Goal: Transaction & Acquisition: Purchase product/service

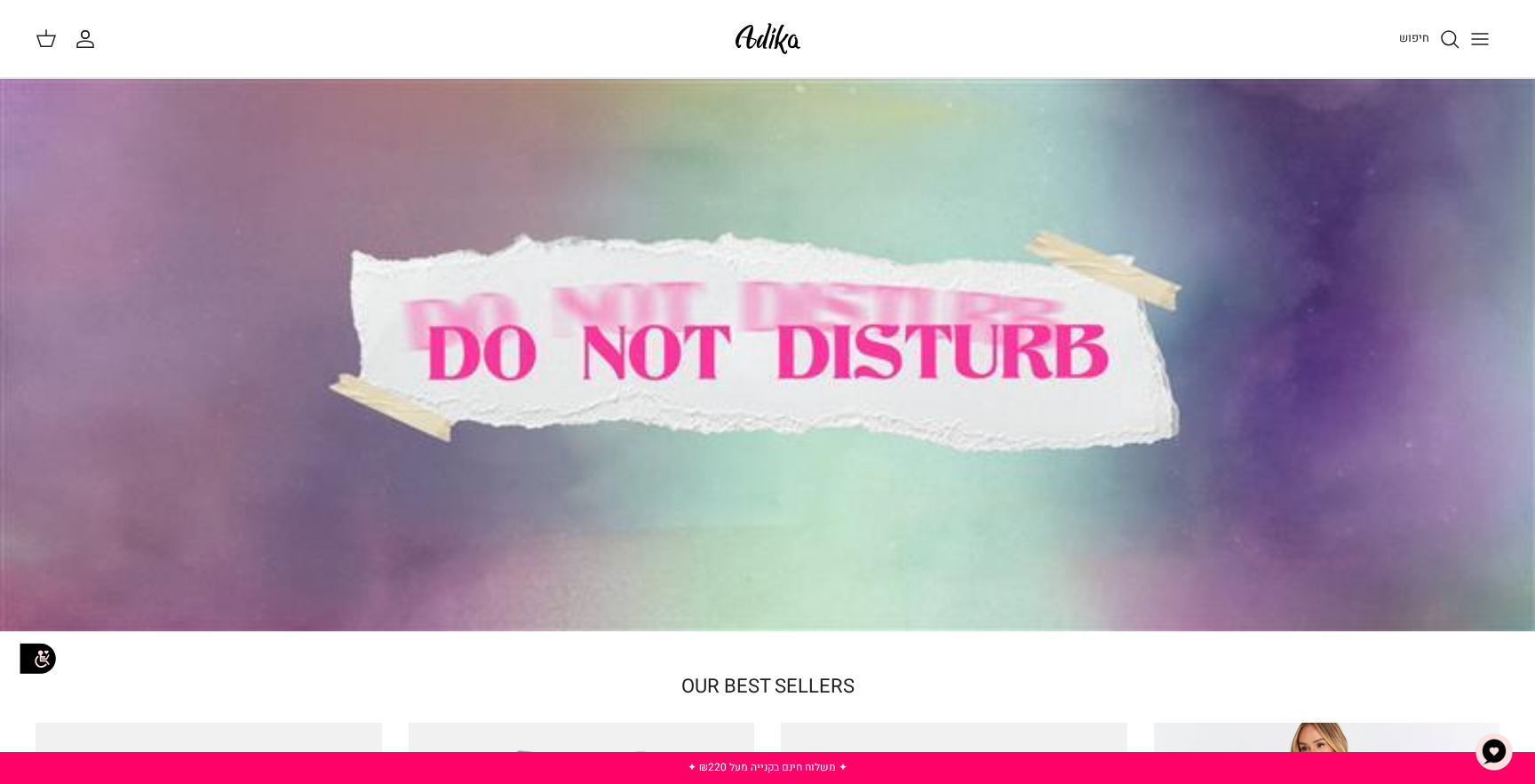
click at [1491, 39] on button "Toggle menu" at bounding box center [1480, 38] width 39 height 39
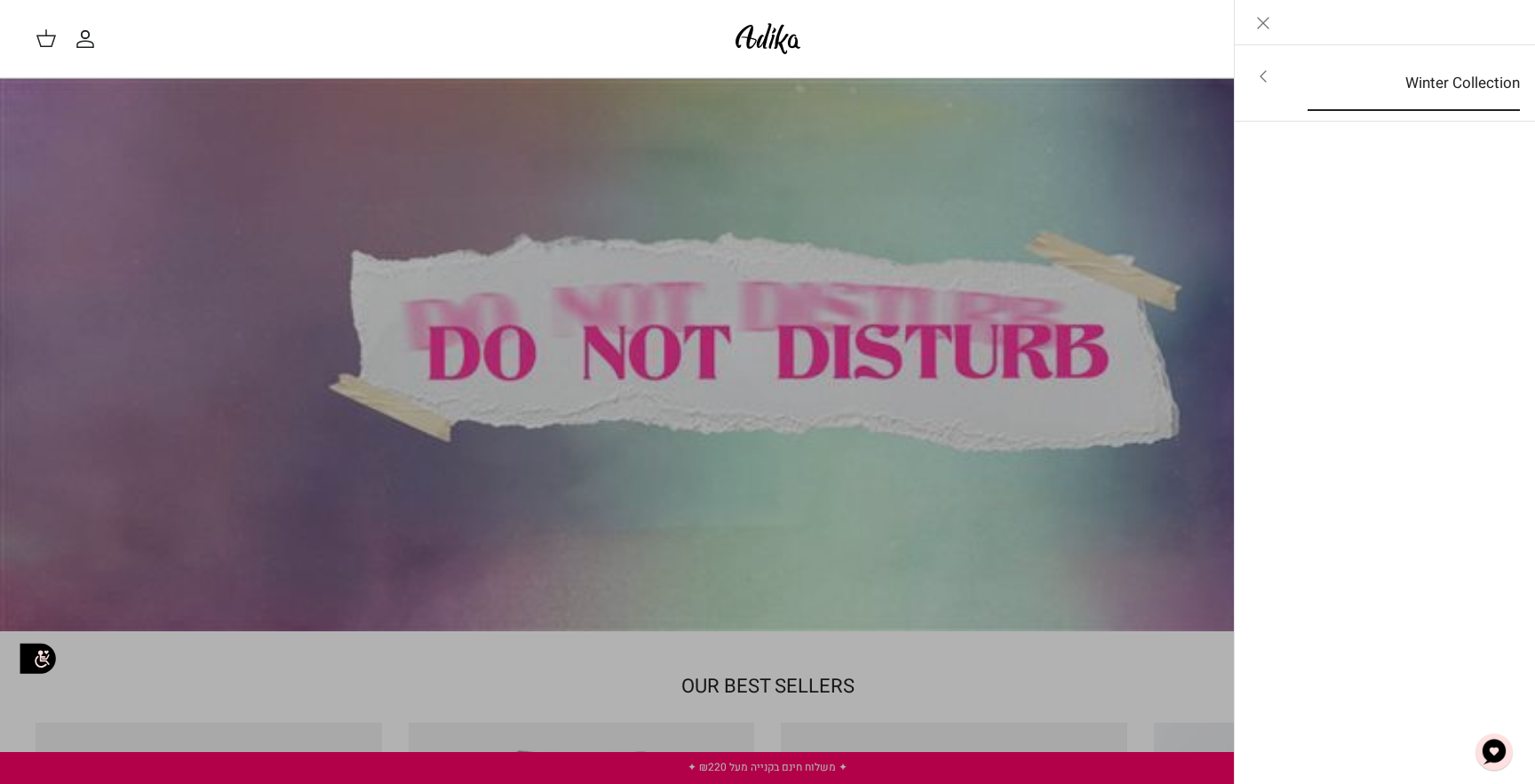
click at [1338, 66] on link "Winter Collection" at bounding box center [1414, 84] width 244 height 55
click at [1440, 80] on link "לכל הפריטים" at bounding box center [1385, 78] width 283 height 45
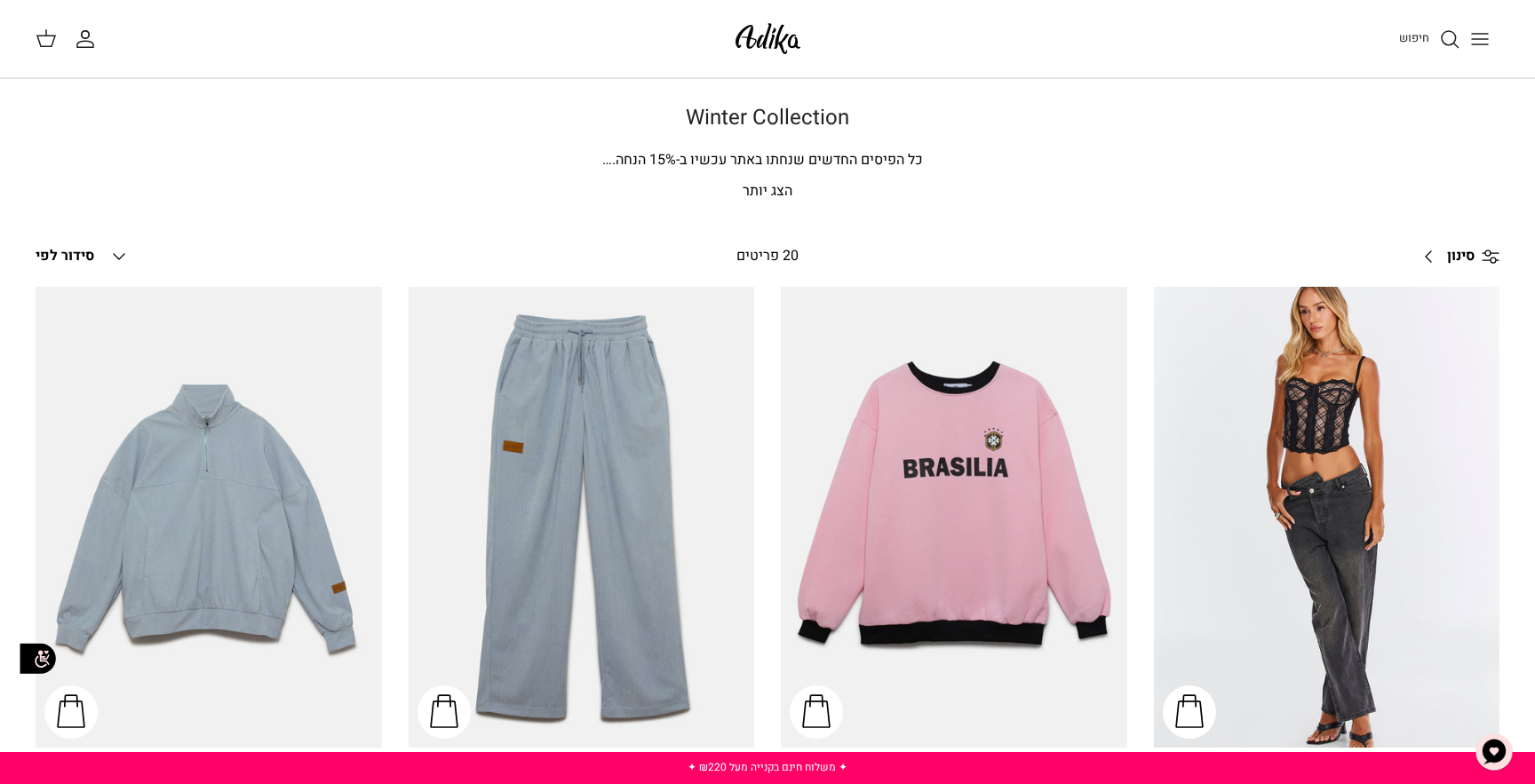
click at [1484, 243] on link "סינון Right" at bounding box center [1456, 257] width 88 height 43
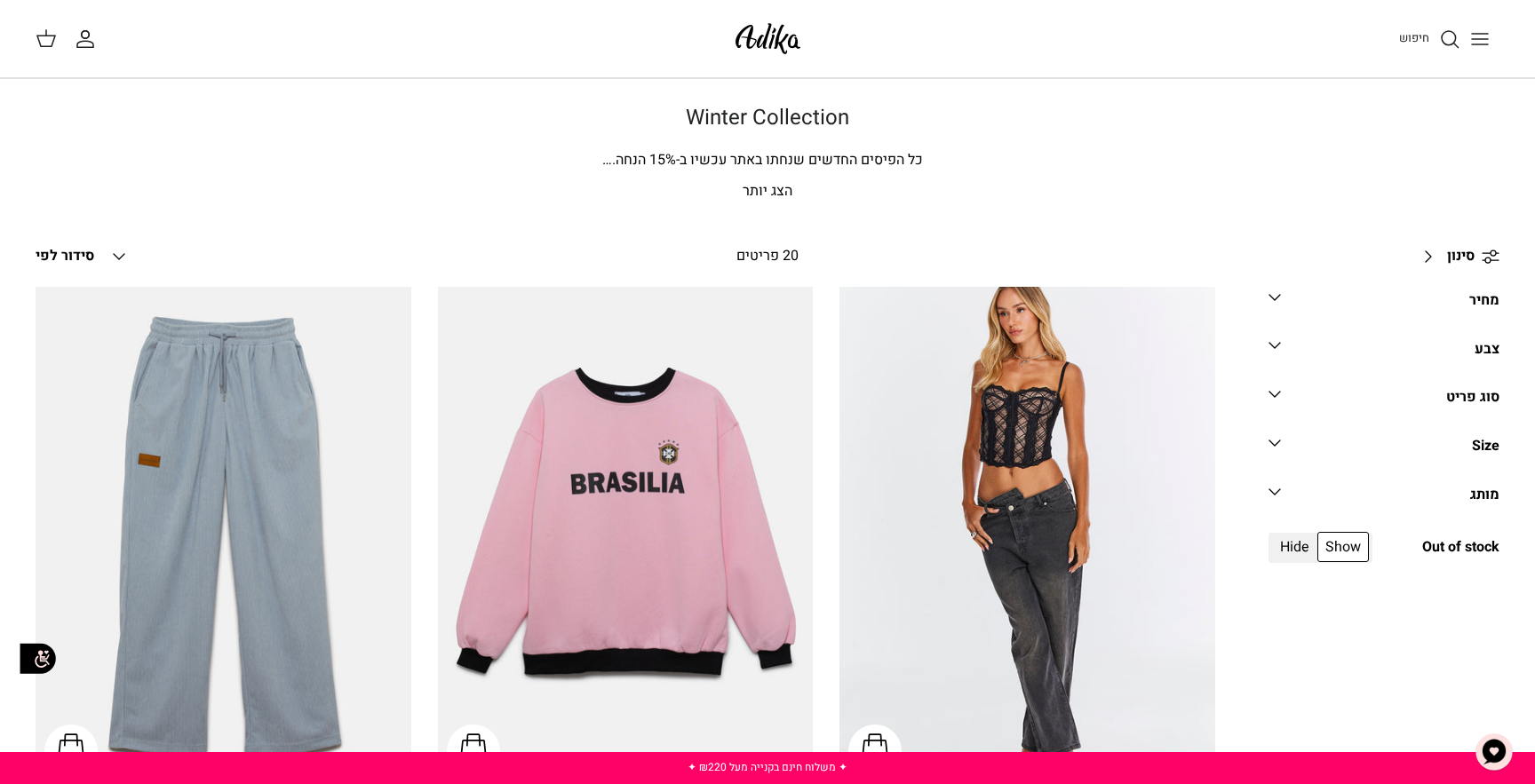
click at [1262, 294] on div "Filter מחיר Down ₪ ₪ צבע Down שחור XS" at bounding box center [1358, 427] width 284 height 280
click at [1276, 292] on icon "Down" at bounding box center [1275, 298] width 21 height 21
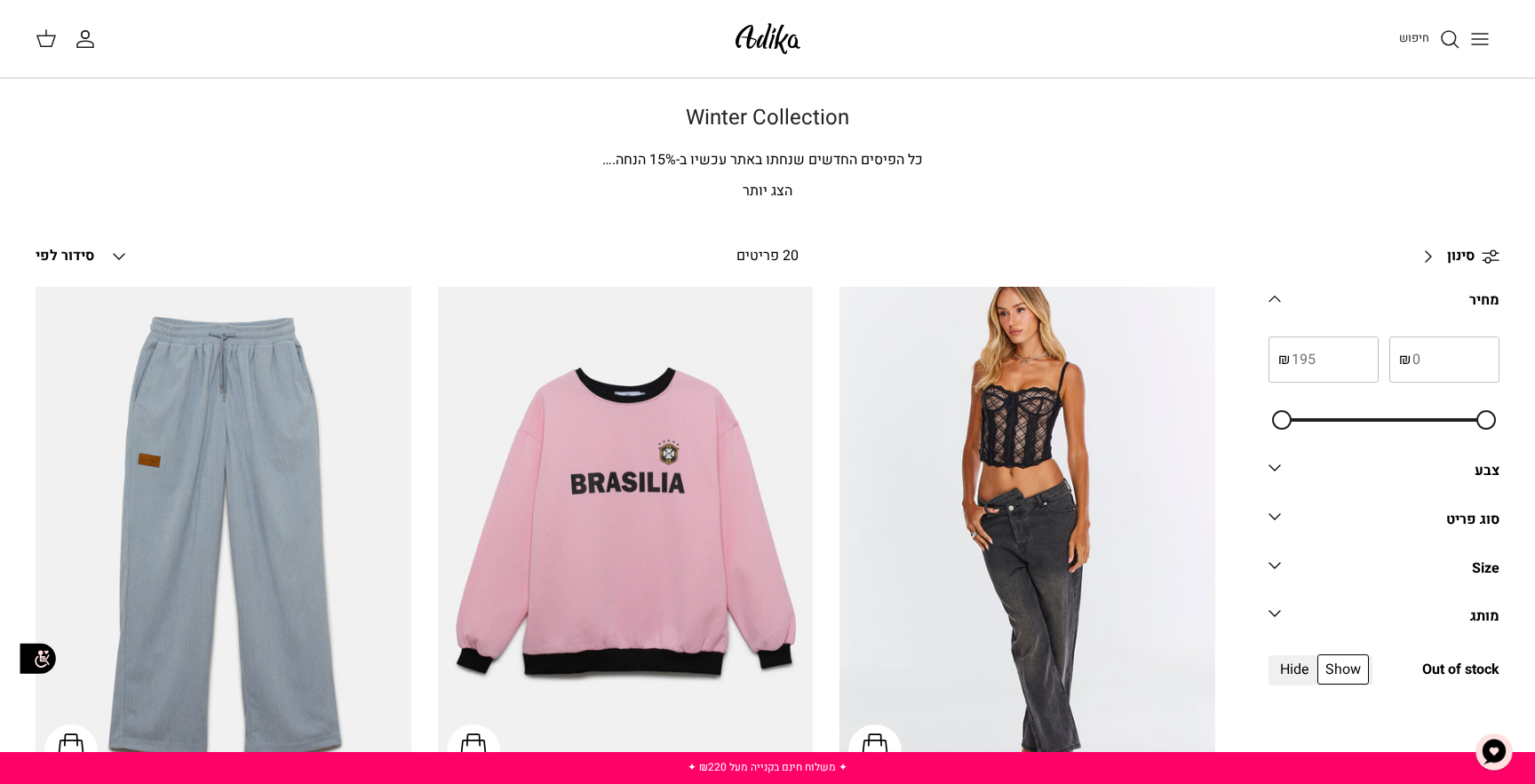
click at [1411, 516] on link "סוג פריט Down" at bounding box center [1384, 526] width 231 height 40
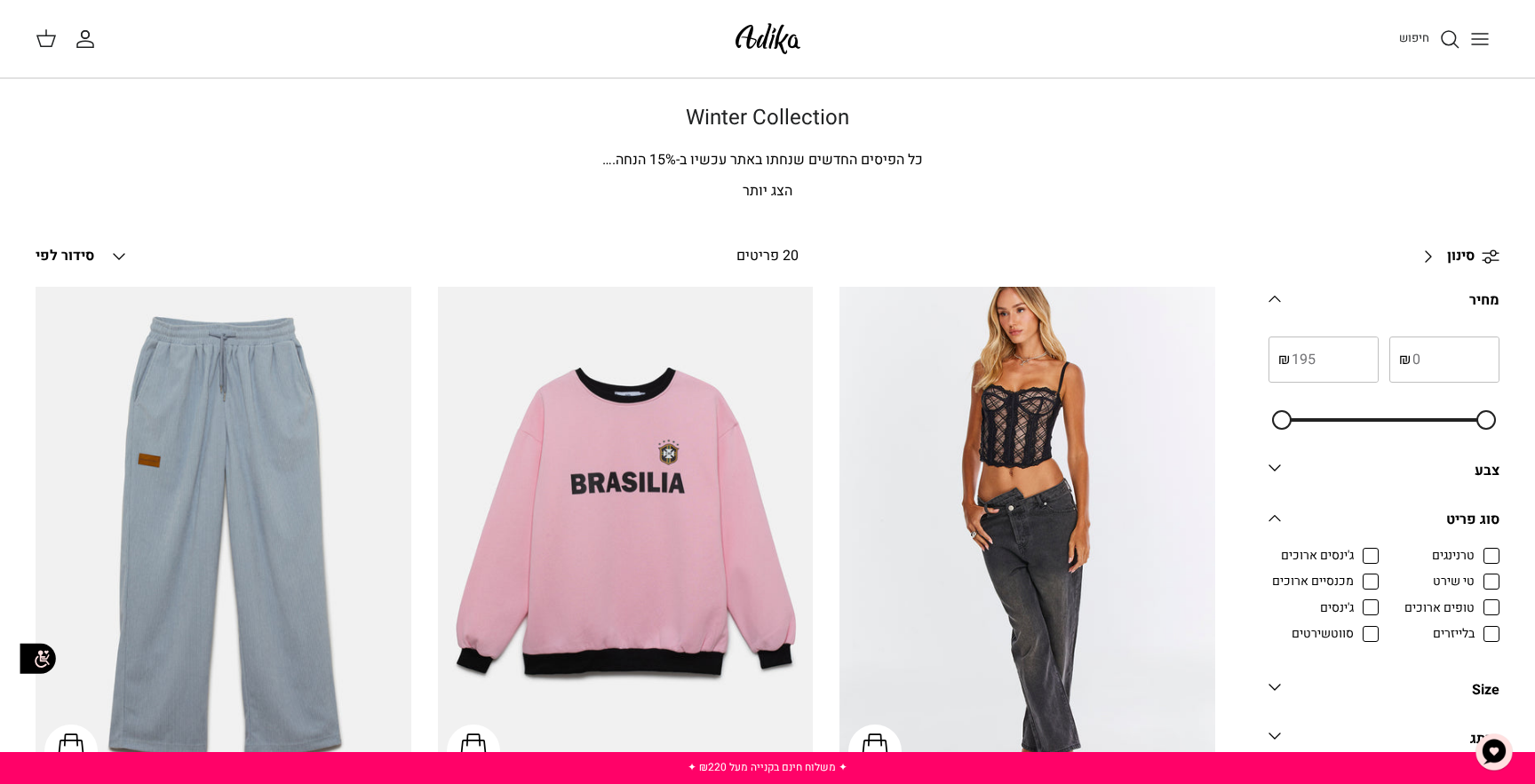
click at [1475, 588] on span "טי שירט" at bounding box center [1454, 582] width 42 height 18
click at [1477, 574] on input "טי שירט" at bounding box center [1476, 573] width 2 height 2
checkbox input "true"
radio input "true"
click at [1354, 615] on span "ג'ינסים" at bounding box center [1337, 609] width 33 height 18
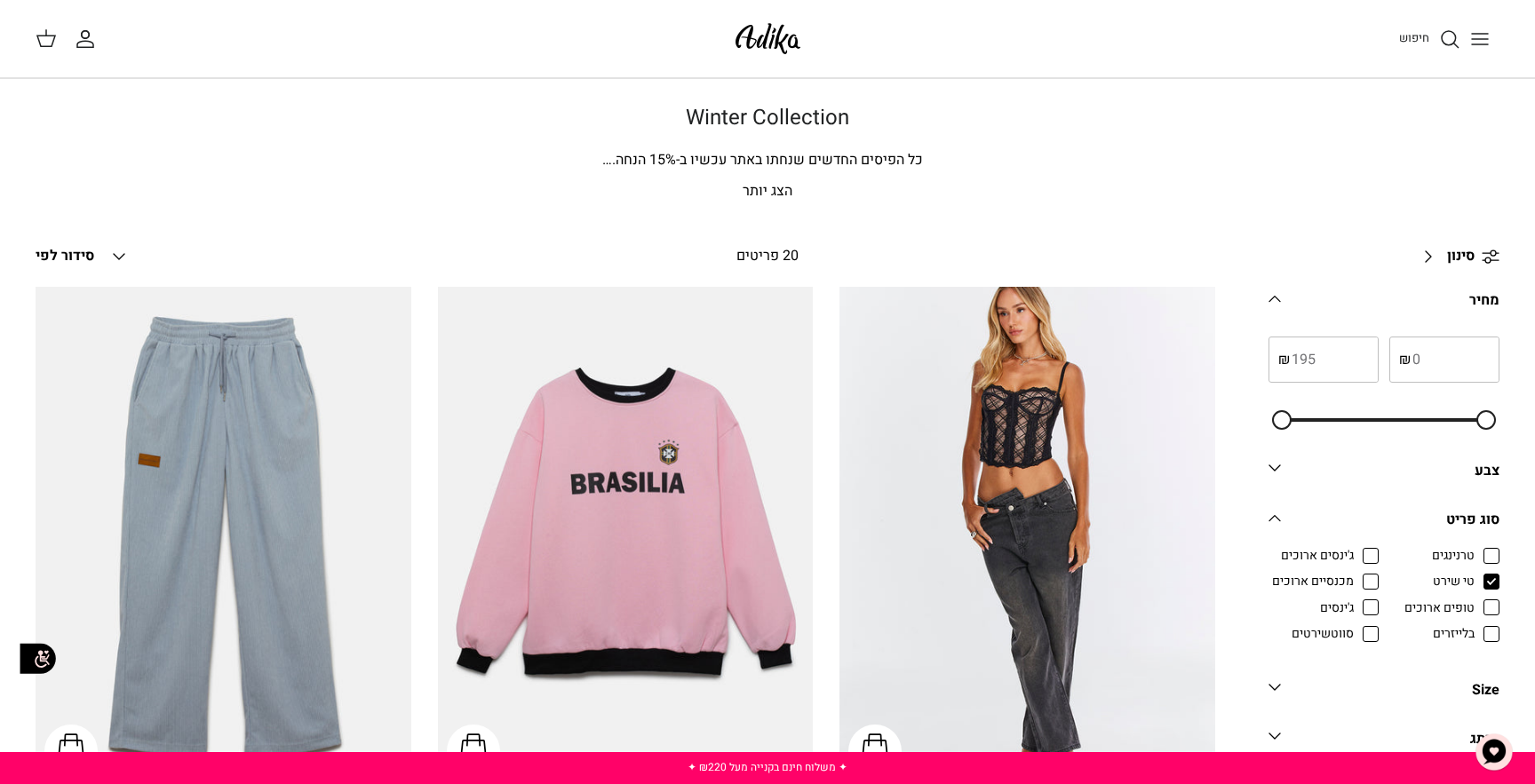
click at [1356, 600] on input "ג'ינסים" at bounding box center [1355, 599] width 2 height 2
checkbox input "true"
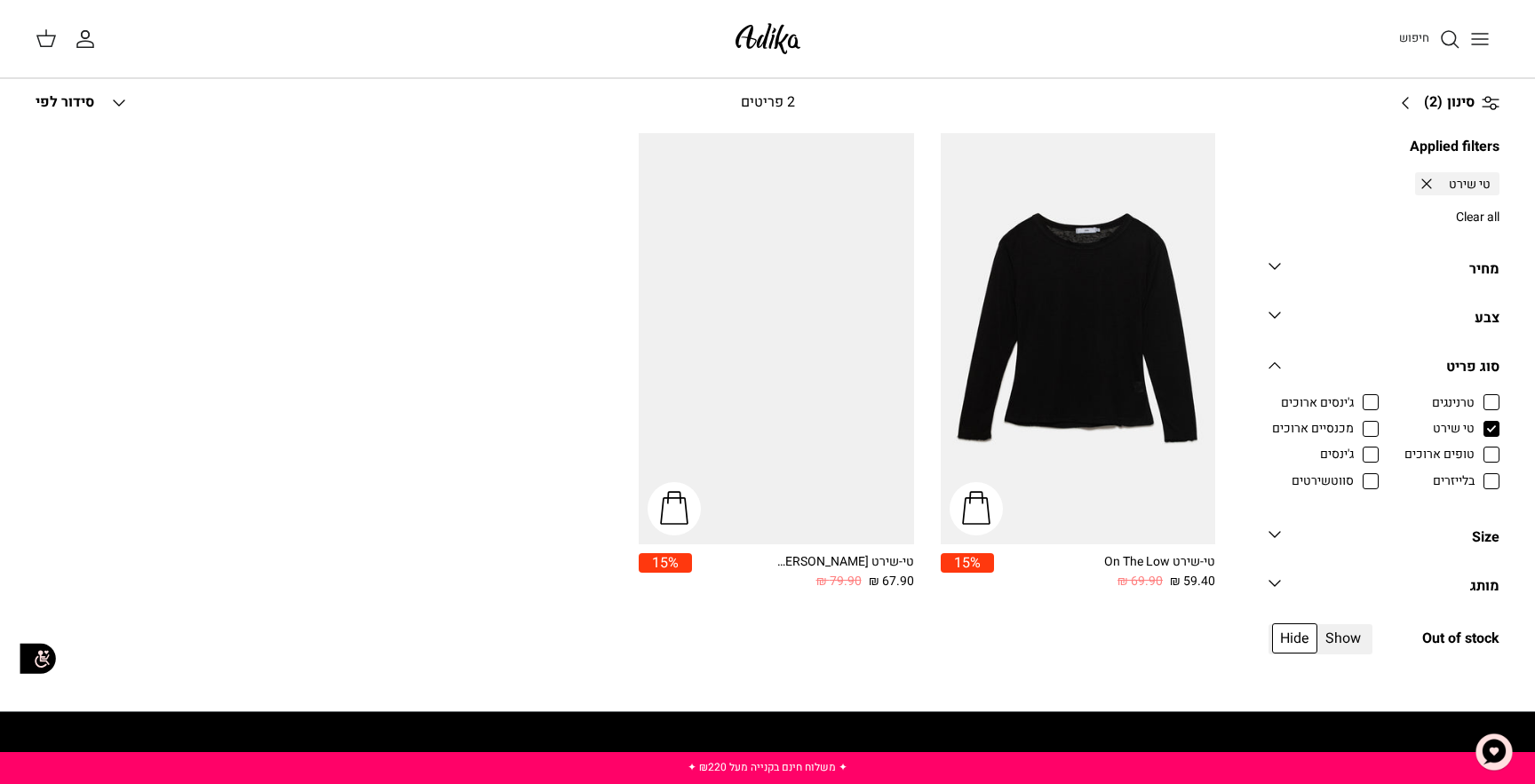
scroll to position [155, 0]
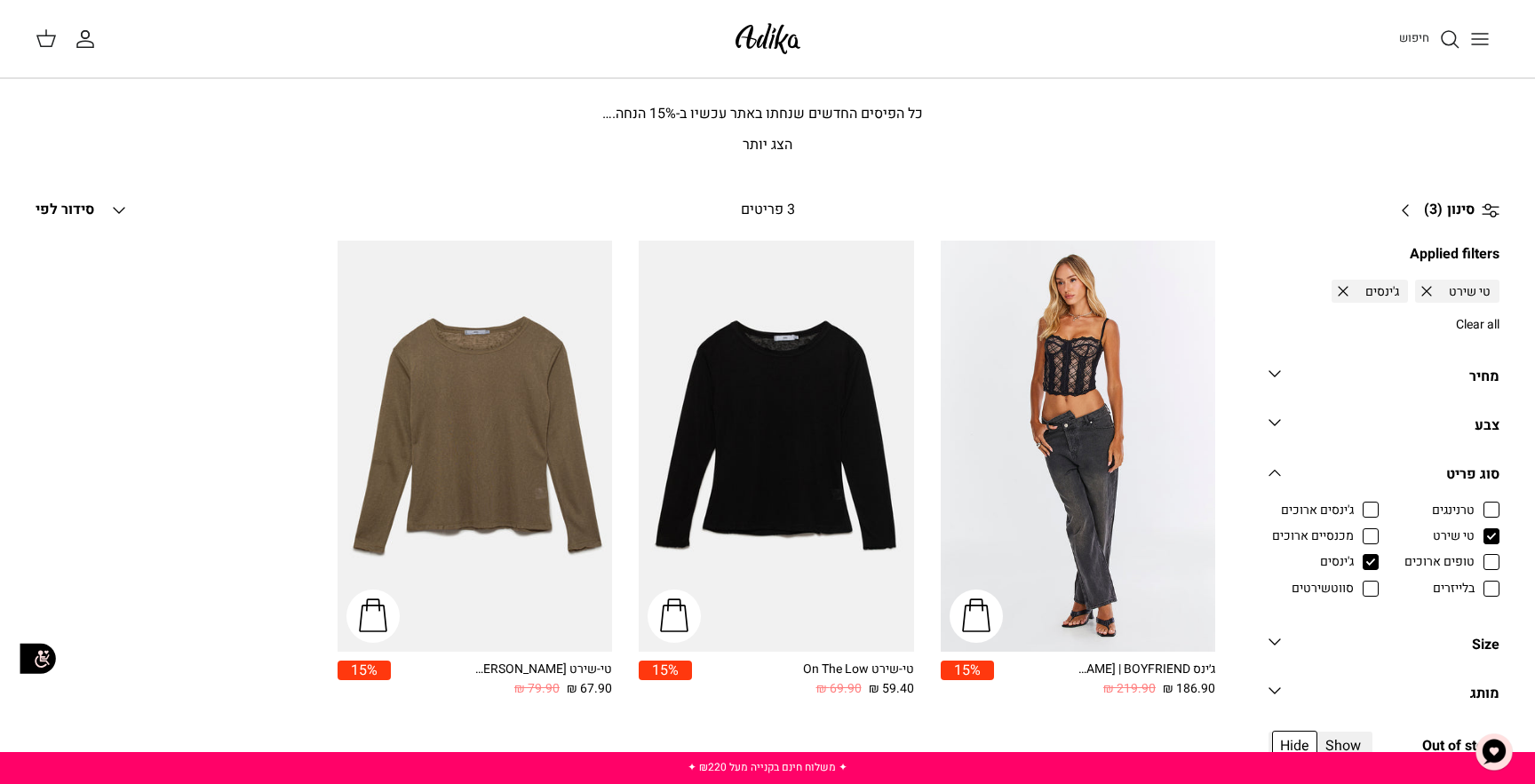
scroll to position [41, 0]
